Goal: Book appointment/travel/reservation

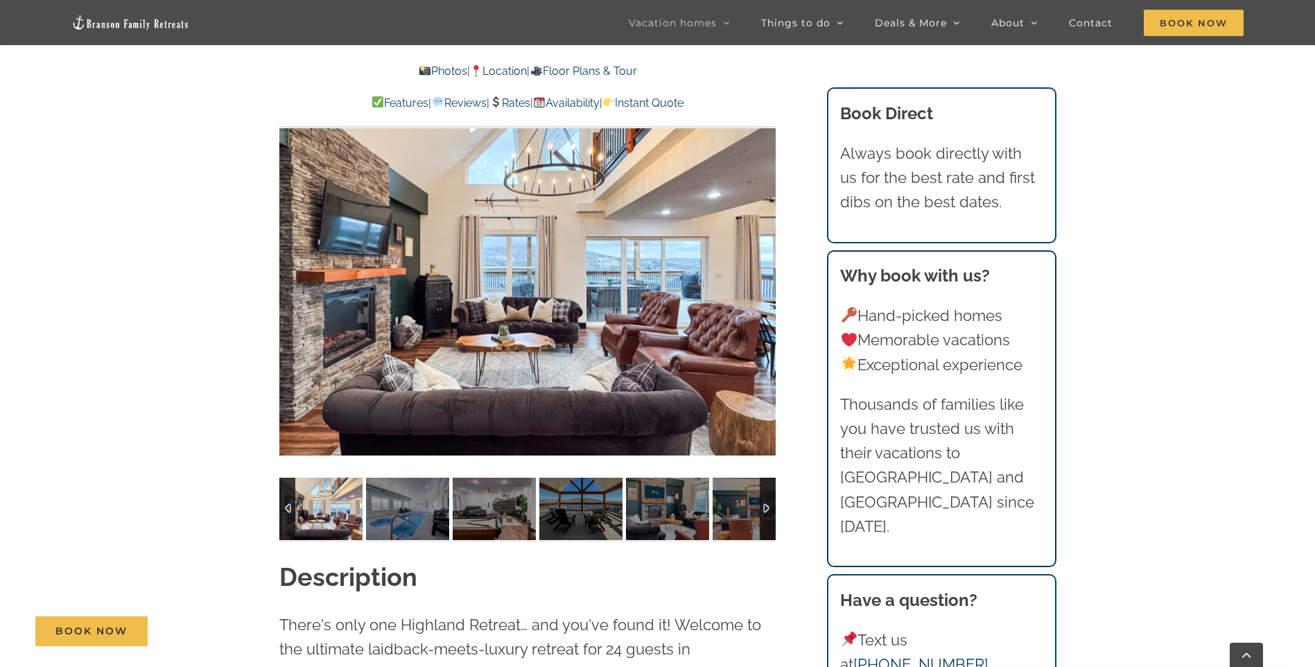
scroll to position [1109, 0]
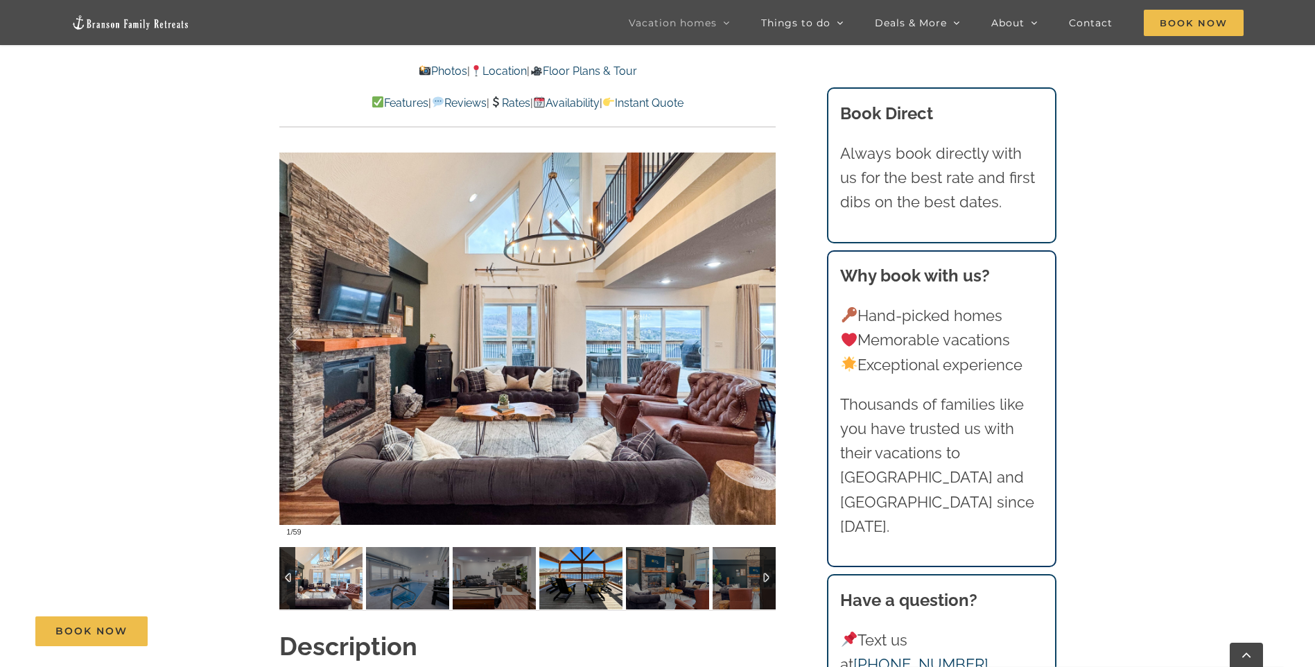
click at [581, 571] on img at bounding box center [580, 578] width 83 height 62
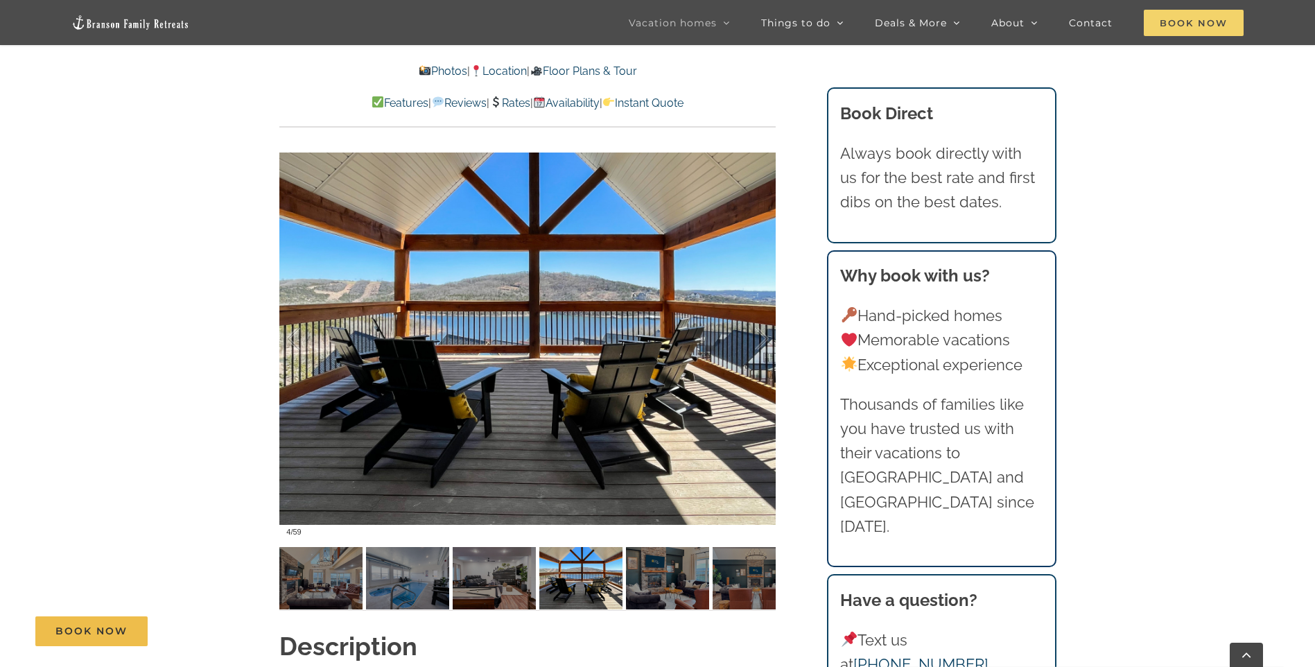
click at [1176, 24] on span "Book Now" at bounding box center [1194, 23] width 100 height 26
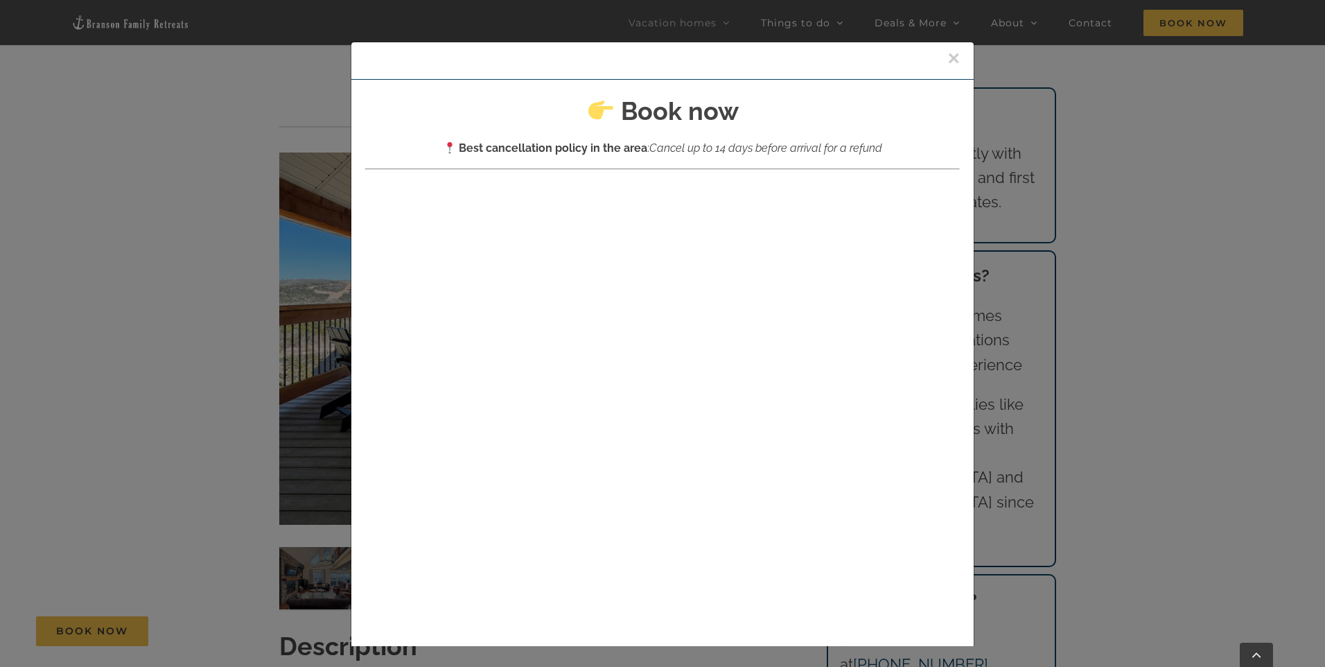
click at [947, 55] on button "×" at bounding box center [953, 58] width 12 height 21
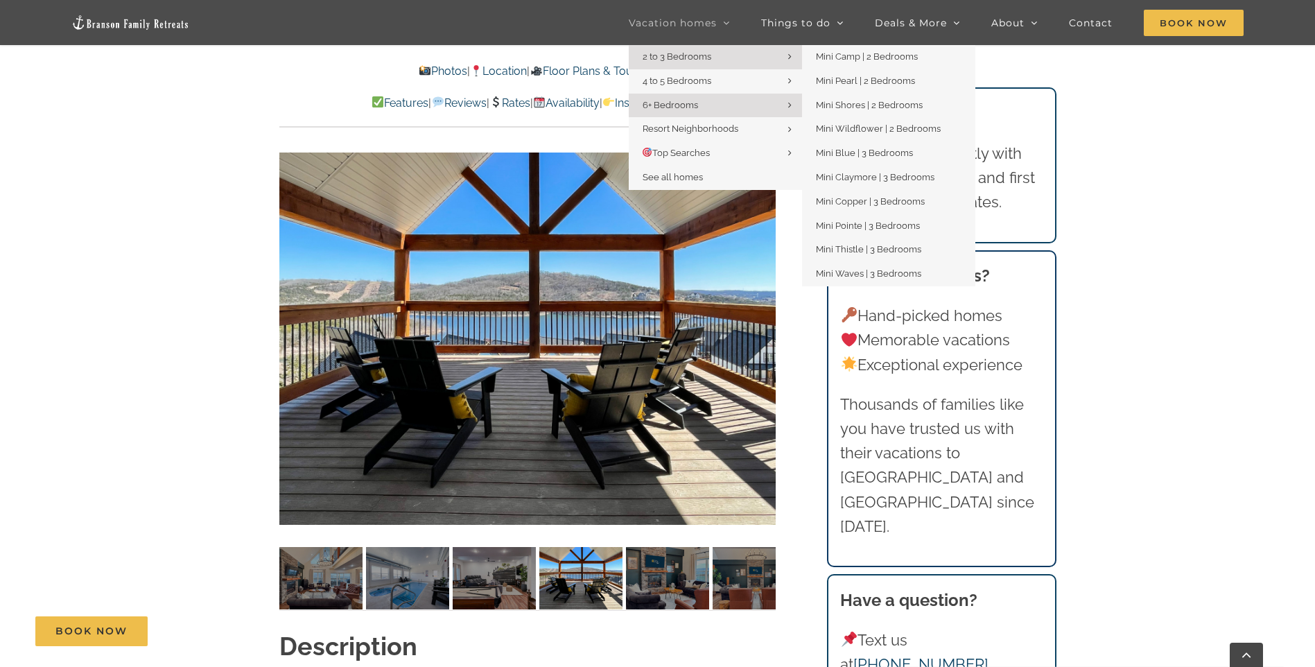
click at [675, 58] on span "2 to 3 Bedrooms" at bounding box center [676, 56] width 69 height 10
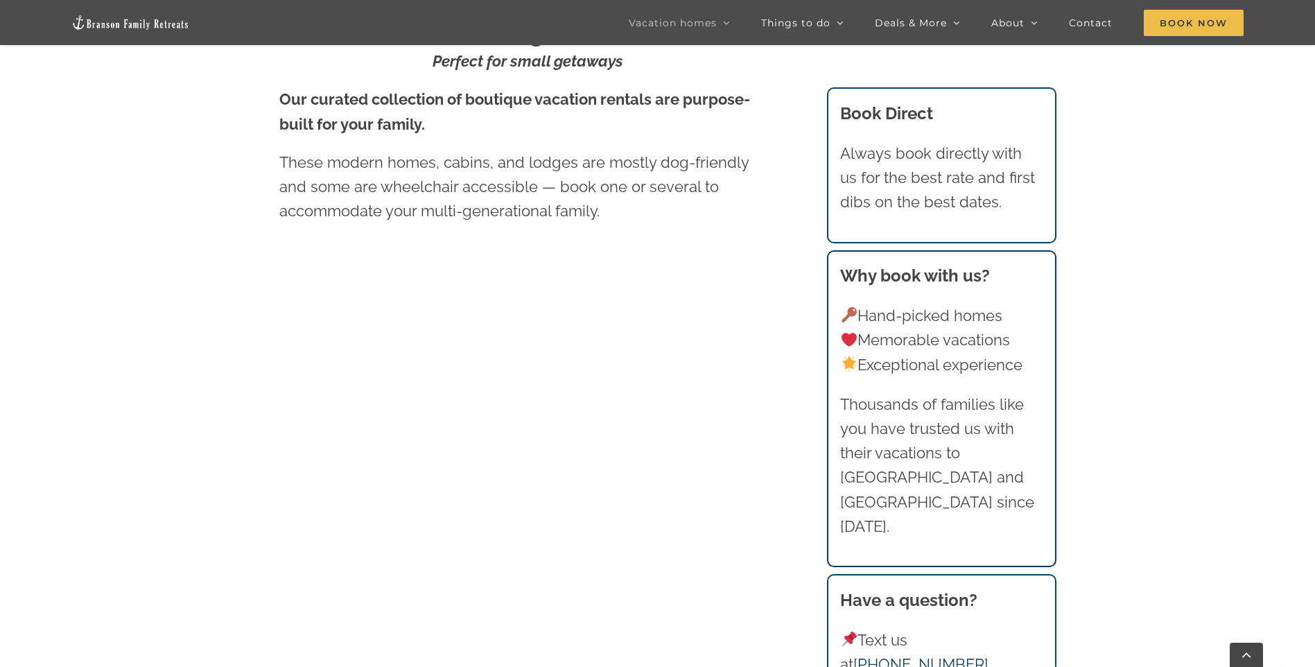
scroll to position [909, 0]
